Goal: Navigation & Orientation: Find specific page/section

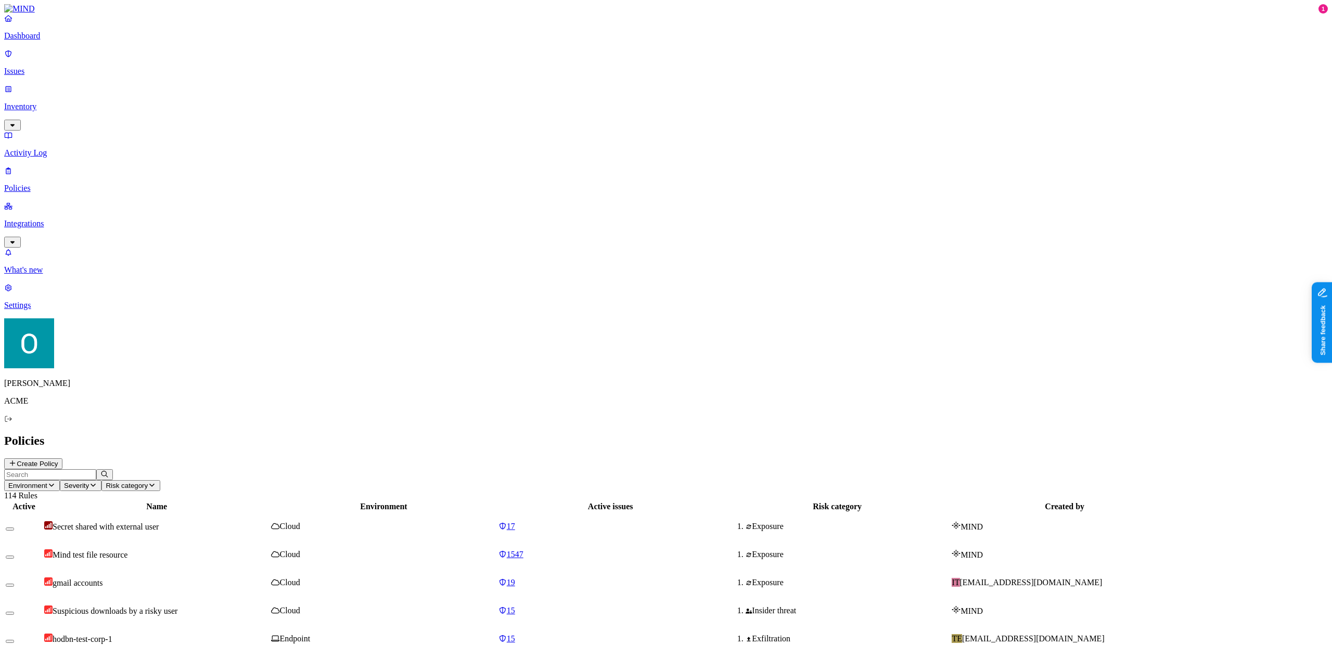
click at [86, 102] on p "Inventory" at bounding box center [665, 106] width 1323 height 9
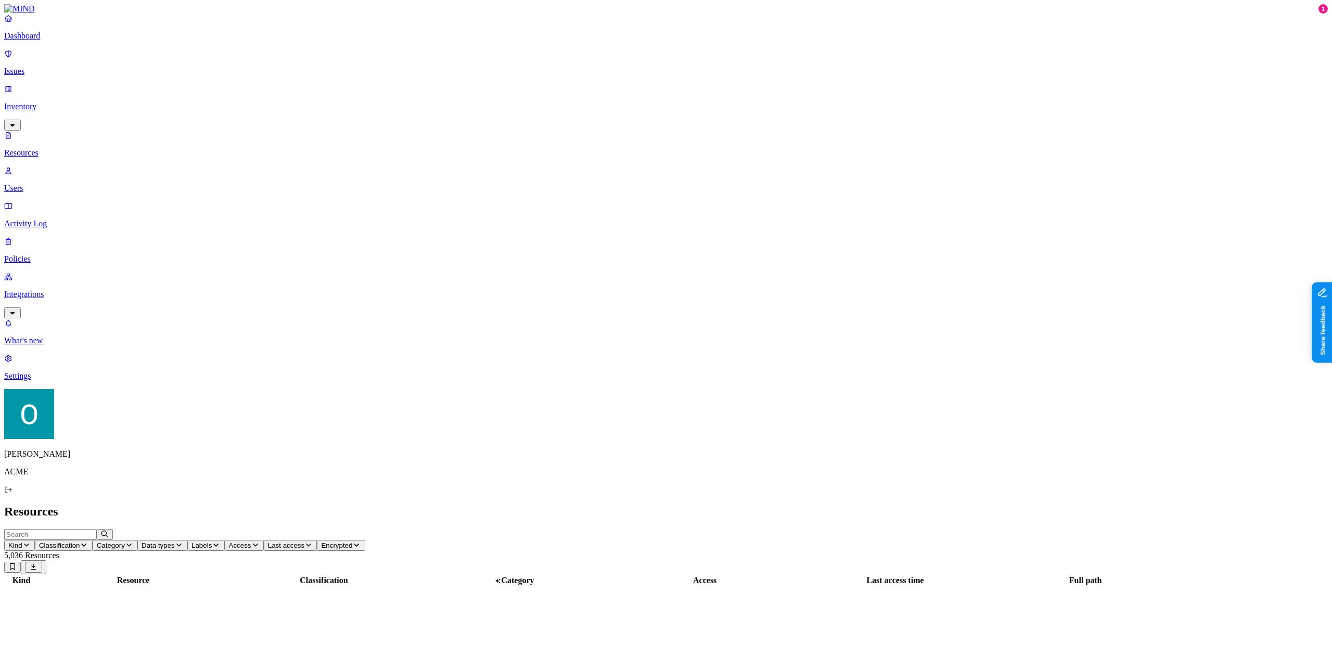
click at [86, 290] on p "Integrations" at bounding box center [665, 294] width 1323 height 9
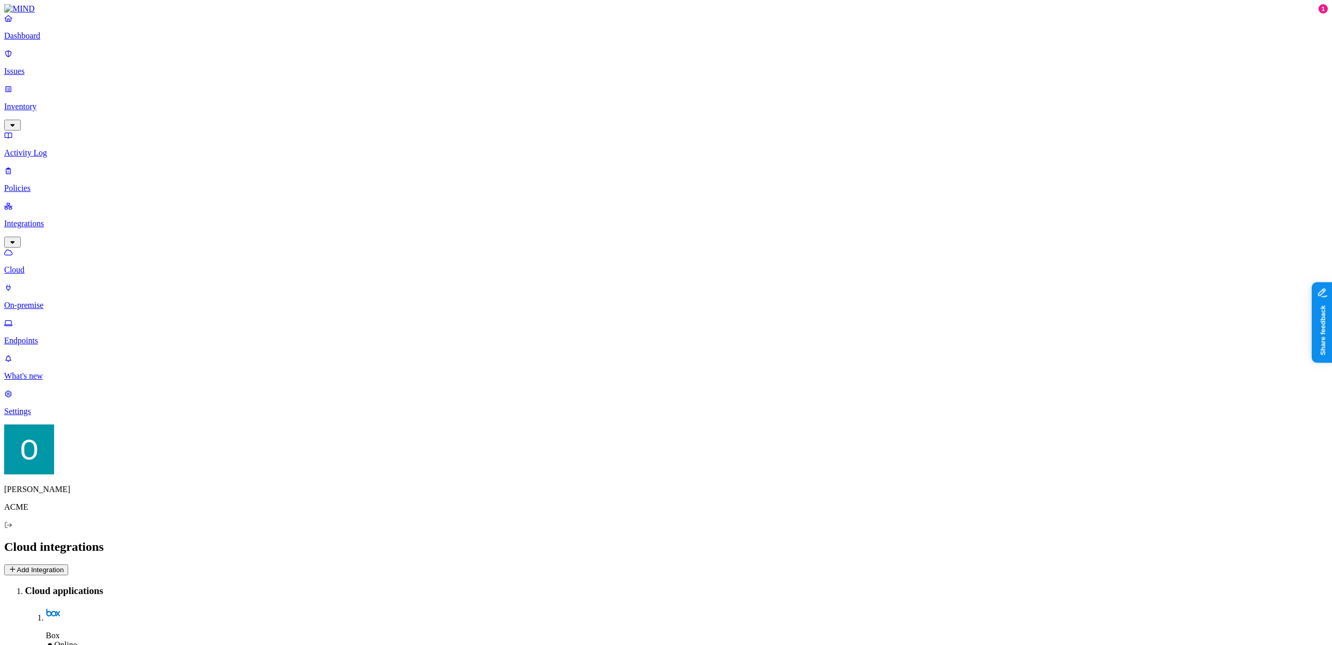
click at [67, 41] on link "Dashboard" at bounding box center [665, 27] width 1323 height 27
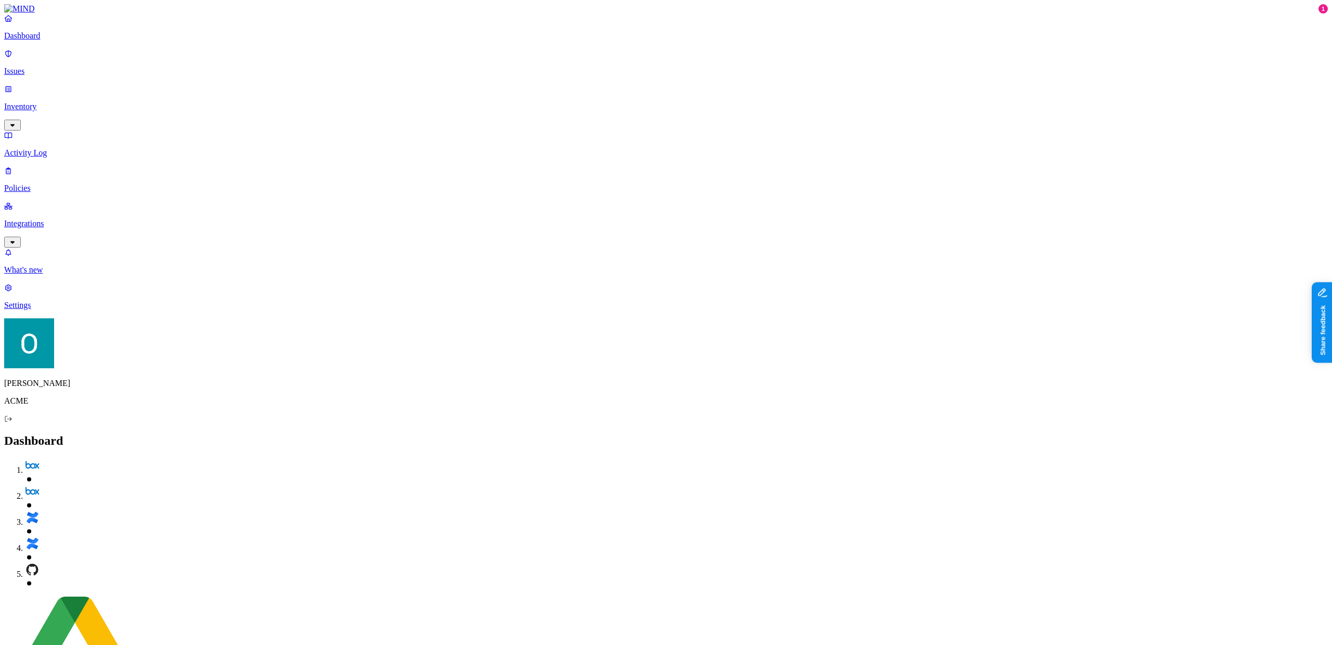
click at [67, 184] on p "Policies" at bounding box center [665, 188] width 1323 height 9
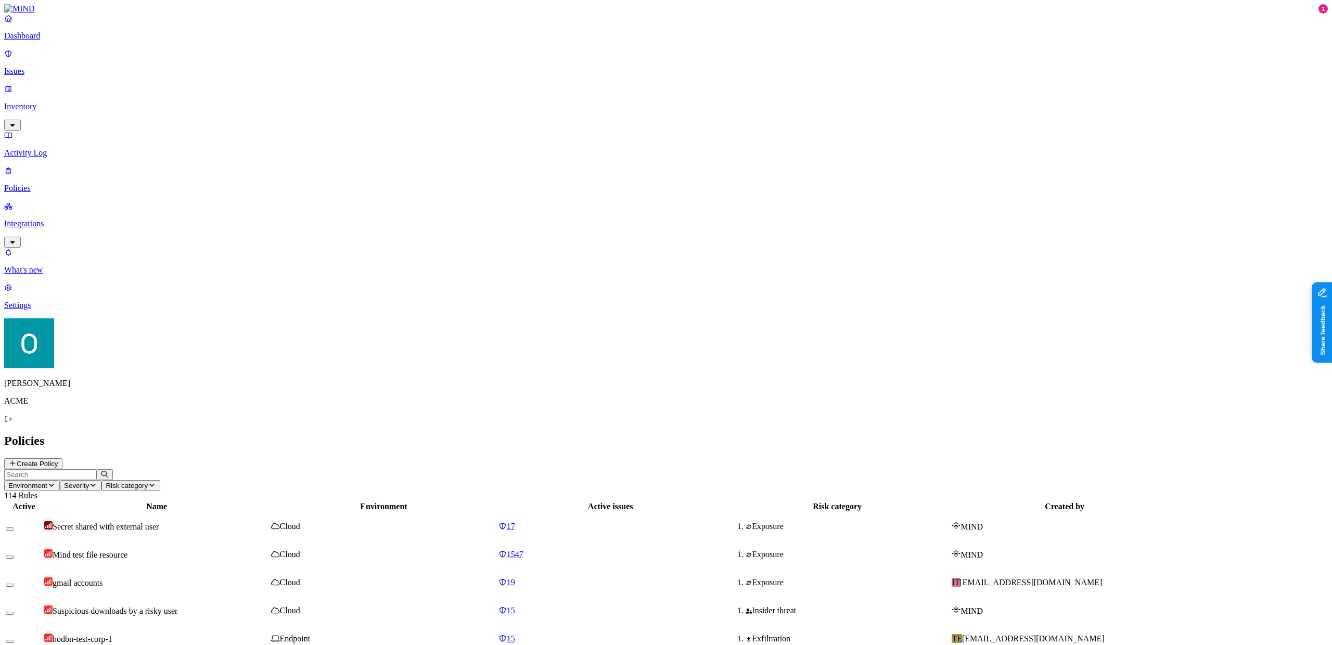
click at [31, 41] on p "Dashboard" at bounding box center [665, 35] width 1323 height 9
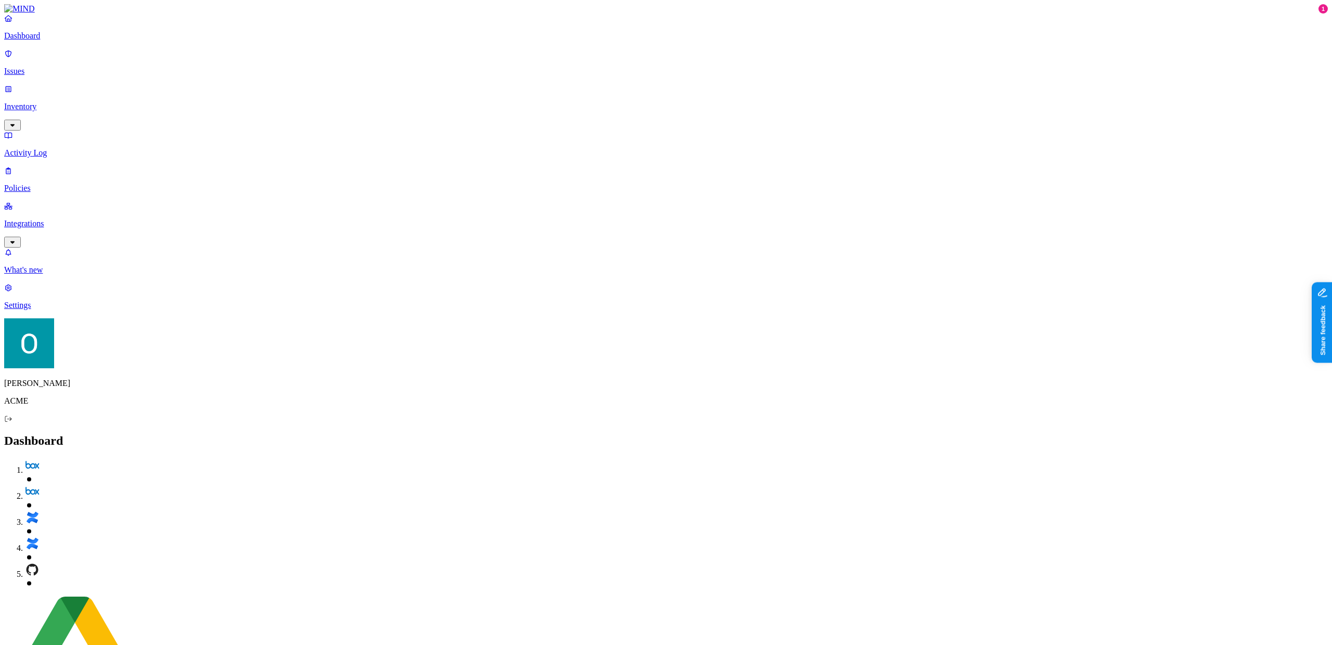
click at [33, 67] on p "Issues" at bounding box center [665, 71] width 1323 height 9
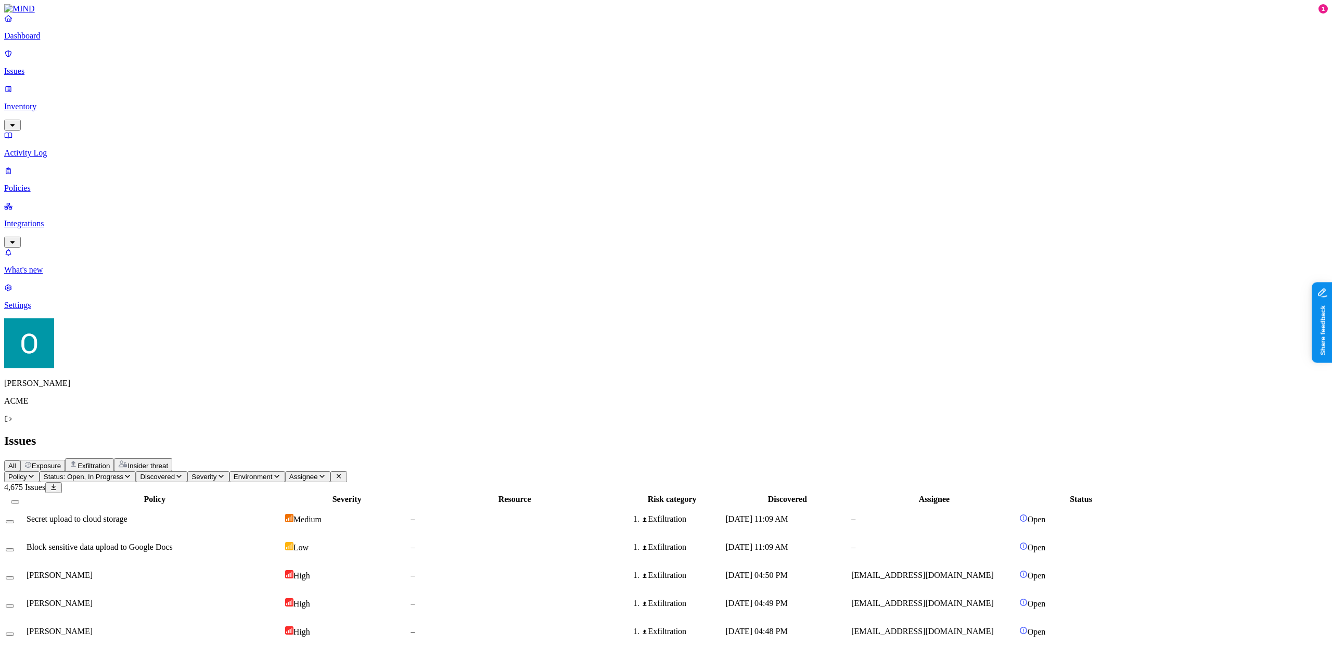
click at [41, 102] on p "Inventory" at bounding box center [665, 106] width 1323 height 9
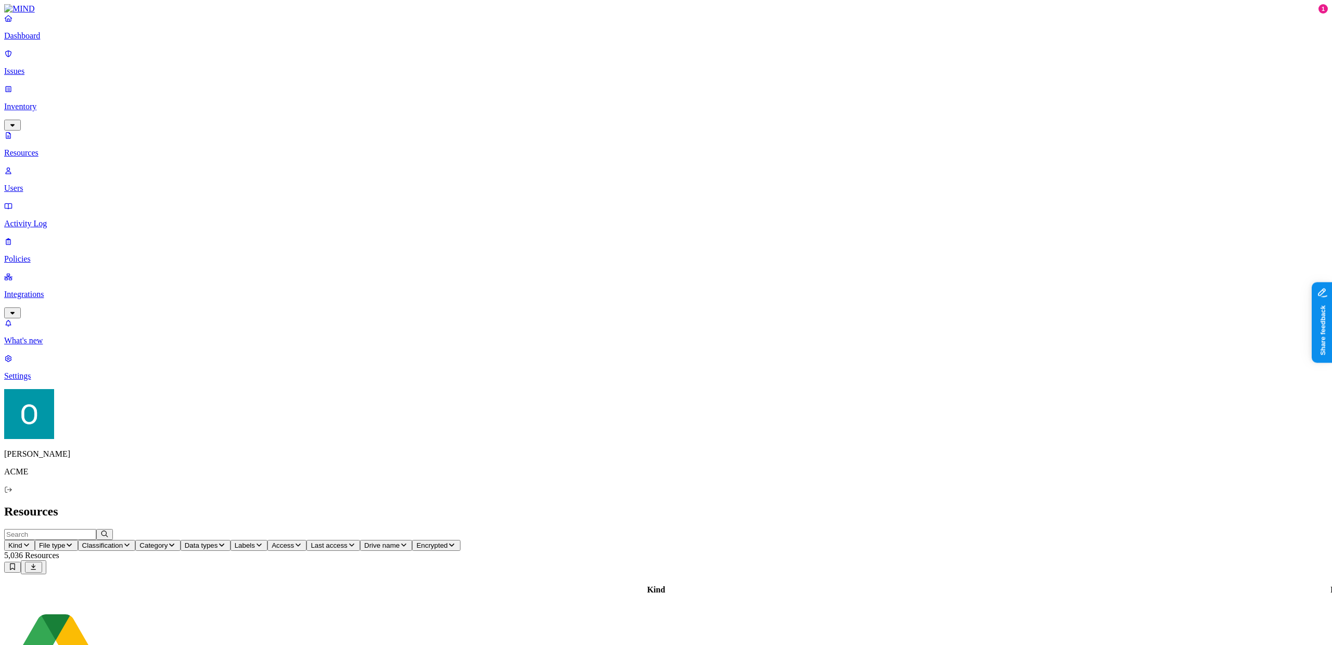
click at [48, 184] on p "Users" at bounding box center [665, 188] width 1323 height 9
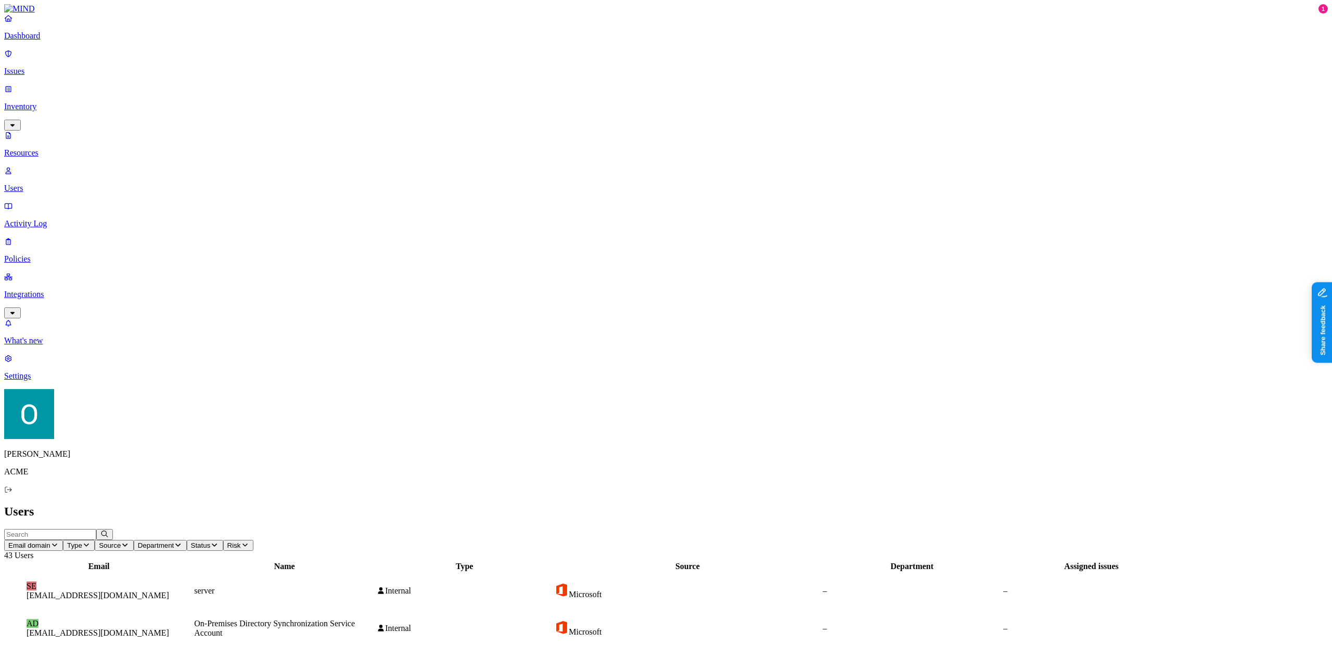
click at [44, 219] on p "Activity Log" at bounding box center [665, 223] width 1323 height 9
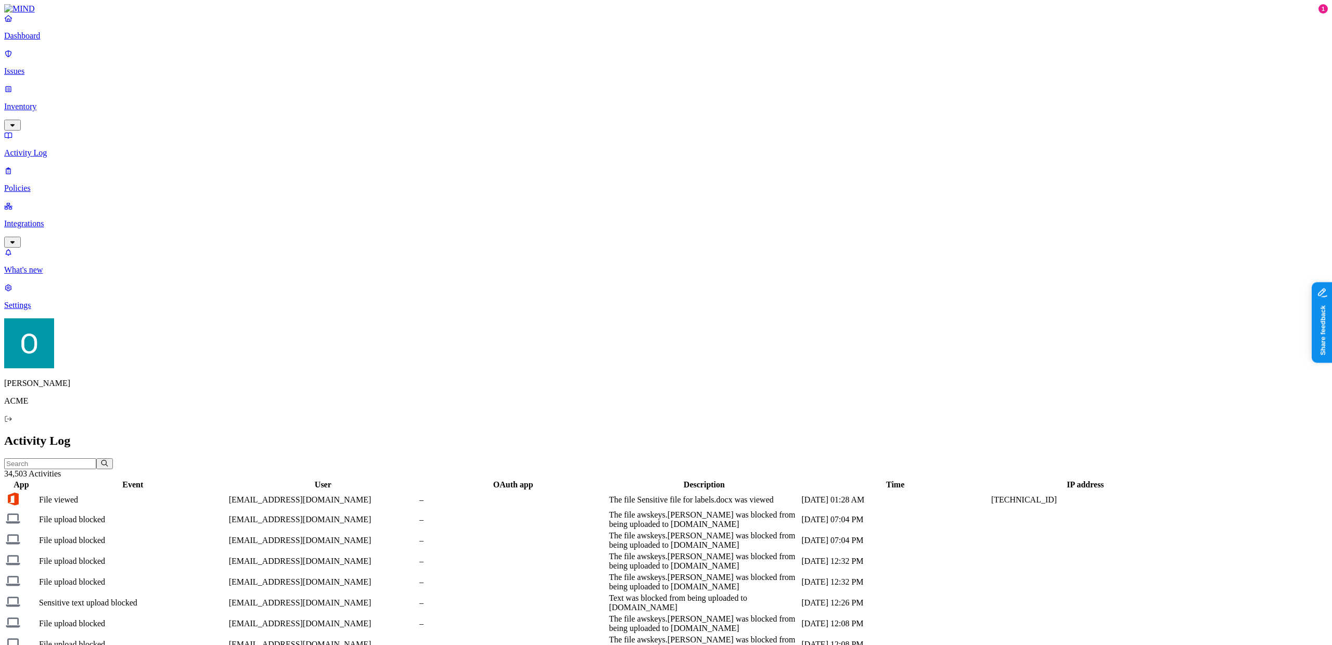
click at [44, 166] on link "Policies" at bounding box center [665, 179] width 1323 height 27
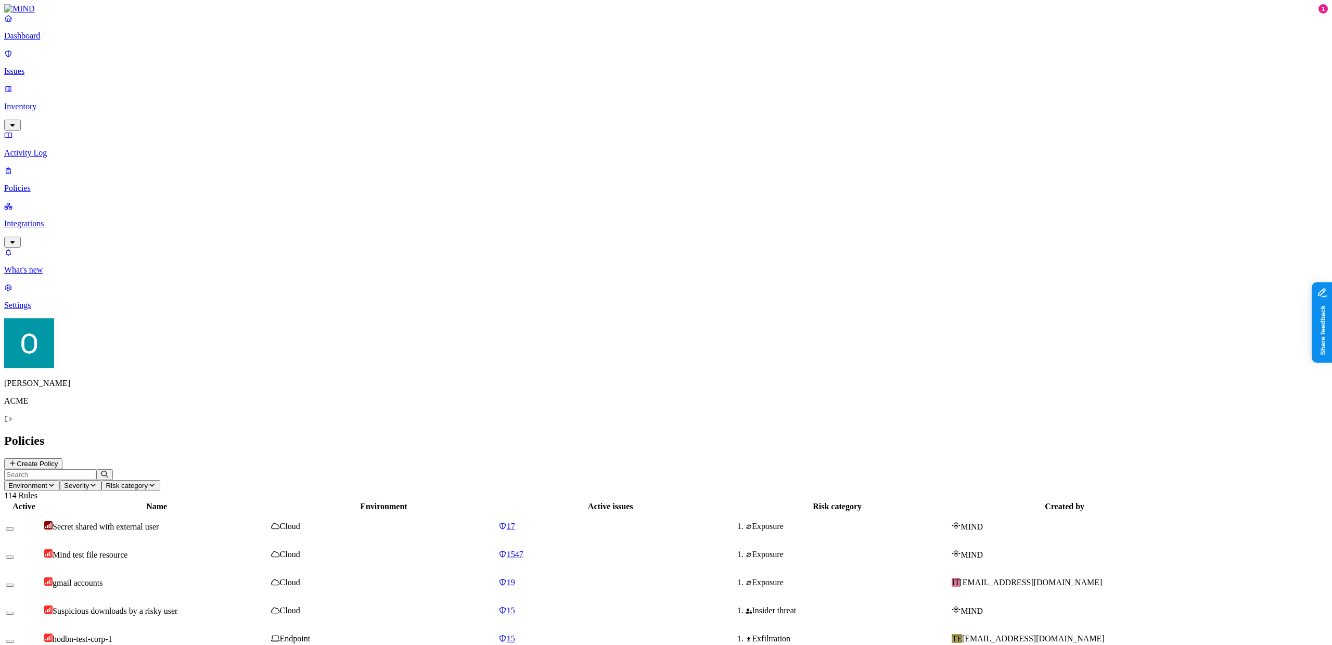
click at [96, 469] on input "text" at bounding box center [50, 474] width 92 height 11
type input "d"
click at [53, 275] on p "What's new" at bounding box center [665, 269] width 1323 height 9
